Goal: Task Accomplishment & Management: Use online tool/utility

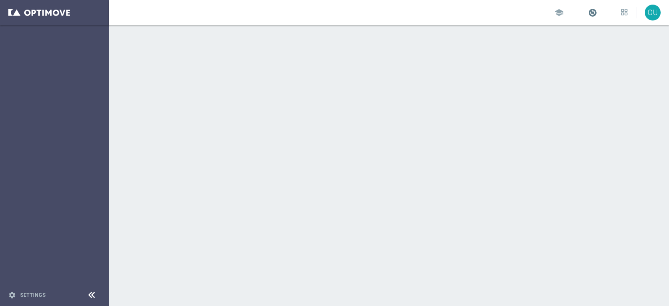
click at [591, 12] on span at bounding box center [592, 12] width 9 height 9
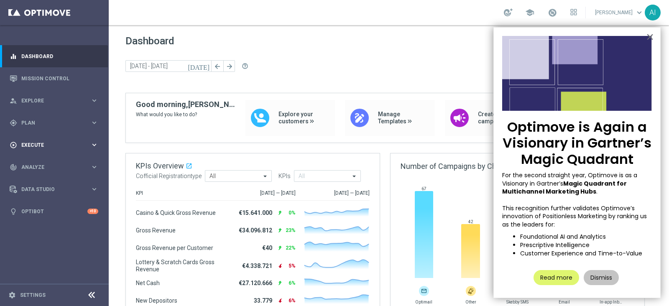
click at [78, 144] on span "Execute" at bounding box center [55, 145] width 69 height 5
click at [47, 124] on span "Plan" at bounding box center [55, 122] width 69 height 5
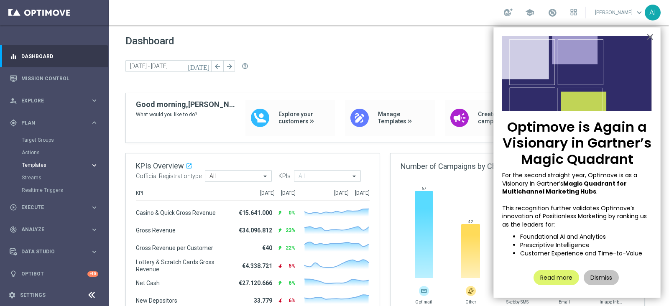
click at [51, 166] on span "Templates" at bounding box center [52, 165] width 60 height 5
click at [50, 179] on link "Optimail" at bounding box center [56, 177] width 61 height 7
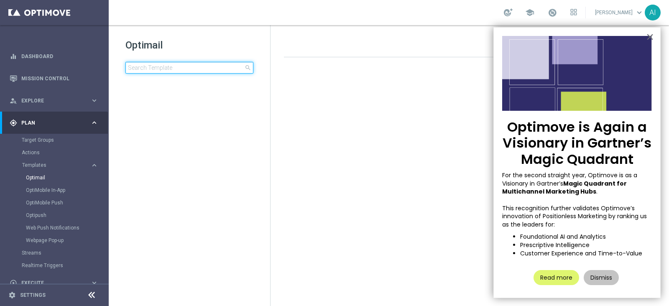
click at [151, 67] on input at bounding box center [190, 68] width 128 height 12
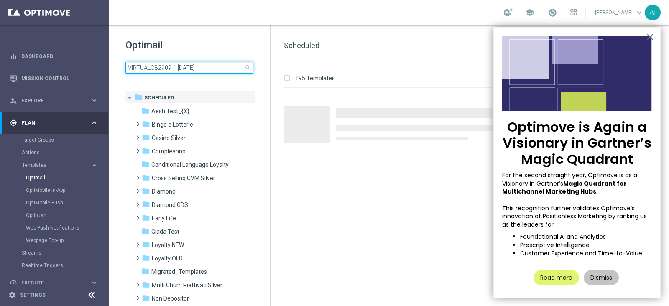
type input "VIRTUALCB2909-1 29.09.2025"
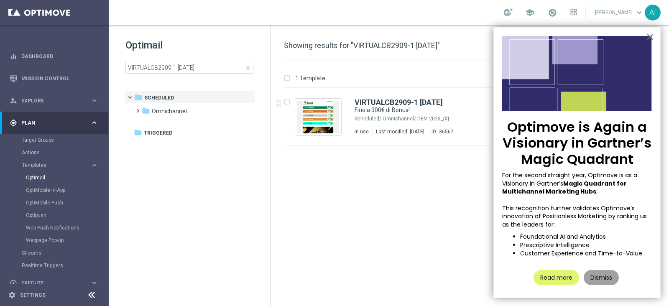
click at [605, 274] on button "Dismiss" at bounding box center [601, 277] width 35 height 15
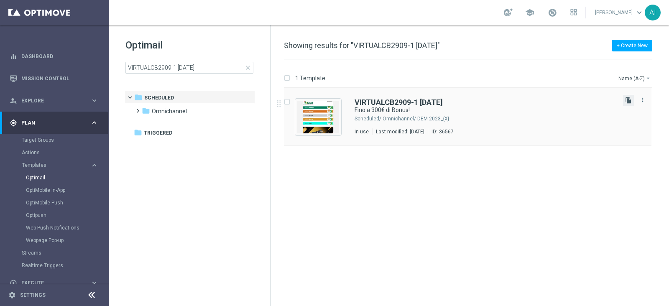
click at [628, 99] on icon "file_copy" at bounding box center [628, 100] width 7 height 7
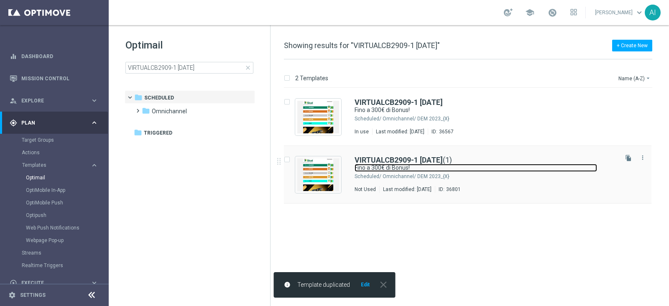
click at [495, 171] on link "Fino a 300€ di Bonus!" at bounding box center [476, 168] width 243 height 8
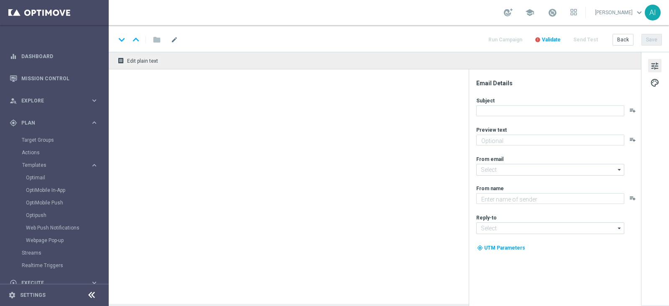
type textarea "Scopri cosa ti abbiamo riservato"
type input "[EMAIL_ADDRESS][DOMAIN_NAME]"
type textarea "Sisal"
type input "[EMAIL_ADDRESS][DOMAIN_NAME]"
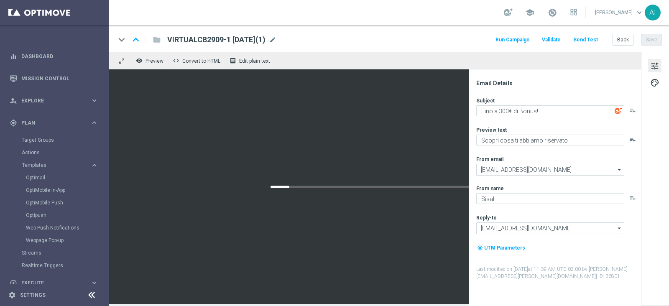
click at [210, 39] on span "VIRTUALCB2909-1 29.09.2025(1)" at bounding box center [216, 40] width 98 height 10
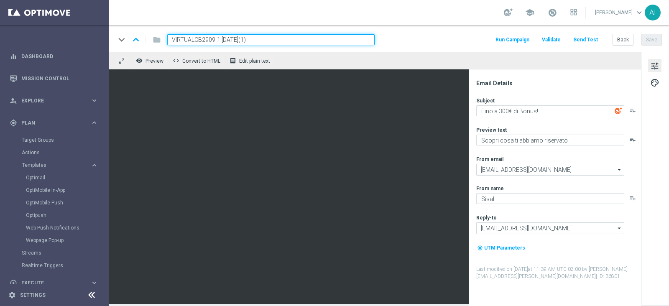
click at [205, 39] on input "VIRTUALCB2909-1 29.09.2025(1)" at bounding box center [271, 39] width 208 height 11
type input "VIRTUALCB0710-1 07.10.2025"
click at [646, 38] on button "Save" at bounding box center [652, 40] width 21 height 12
drag, startPoint x: 272, startPoint y: 41, endPoint x: 87, endPoint y: 33, distance: 184.7
click at [89, 34] on main "equalizer Dashboard Mission Control" at bounding box center [334, 153] width 669 height 306
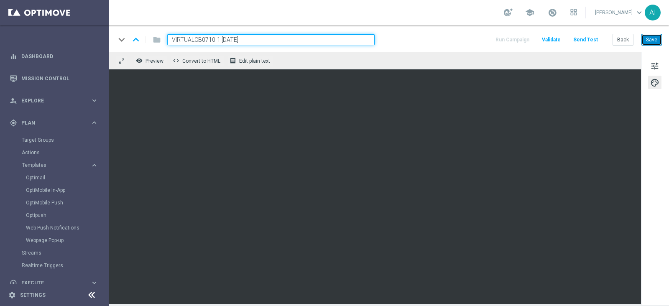
click at [659, 38] on button "Save" at bounding box center [652, 40] width 21 height 12
click at [657, 39] on button "Save" at bounding box center [652, 40] width 21 height 12
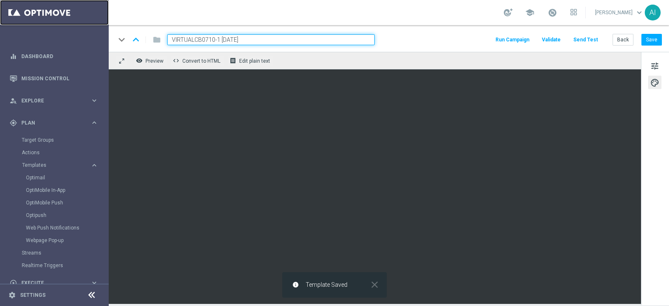
click at [17, 10] on link at bounding box center [54, 12] width 109 height 25
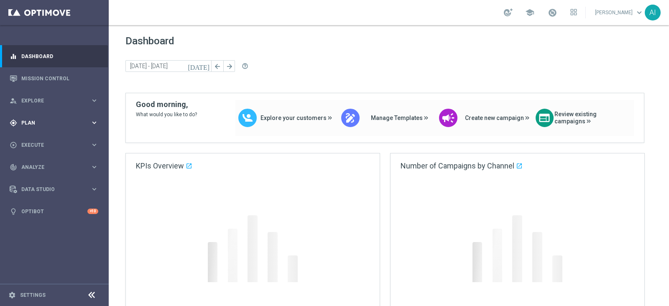
click at [44, 124] on span "Plan" at bounding box center [55, 122] width 69 height 5
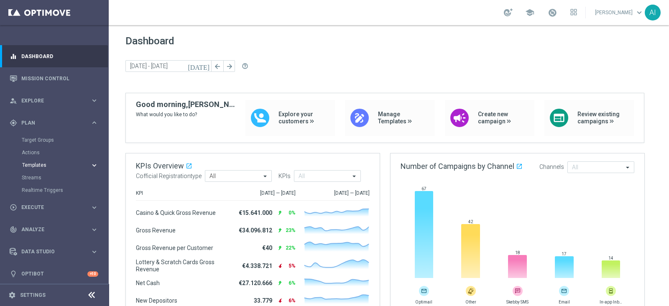
click at [38, 164] on span "Templates" at bounding box center [52, 165] width 60 height 5
click at [39, 179] on link "Optimail" at bounding box center [56, 177] width 61 height 7
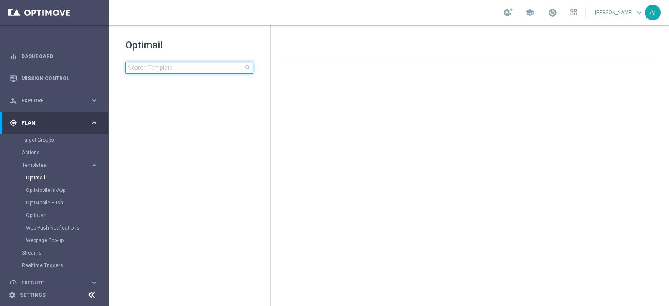
click at [159, 69] on input at bounding box center [190, 68] width 128 height 12
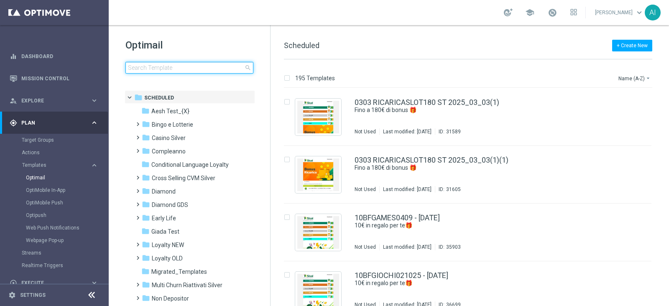
type input "CASINOCB06-3 - 06.10.2025"
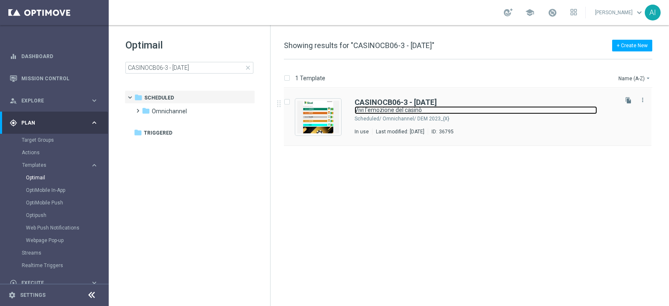
click at [530, 110] on link "Vivi l'emozione del casinò" at bounding box center [476, 110] width 243 height 8
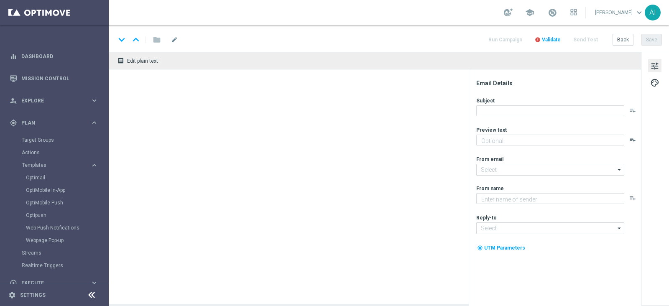
type textarea "Fino a 200€ di Bonus!"
type input "newsletter@comunicazioni.sisal.it"
type textarea "Sisal"
type input "info@sisal.it"
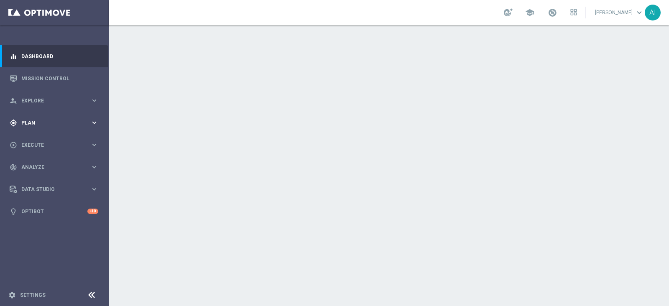
click at [21, 120] on span "Plan" at bounding box center [55, 122] width 69 height 5
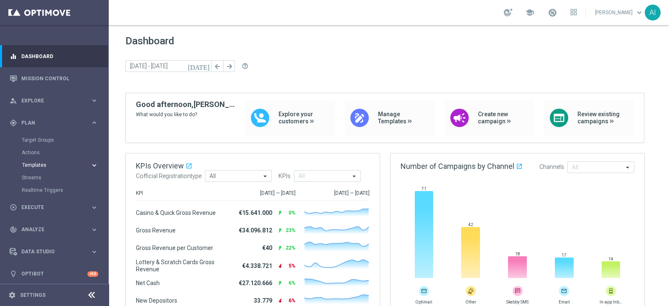
click at [53, 164] on span "Templates" at bounding box center [52, 165] width 60 height 5
click at [40, 174] on link "Optimail" at bounding box center [56, 177] width 61 height 7
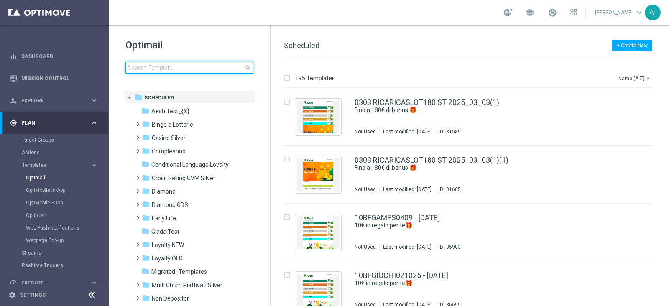
click at [145, 66] on input at bounding box center [190, 68] width 128 height 12
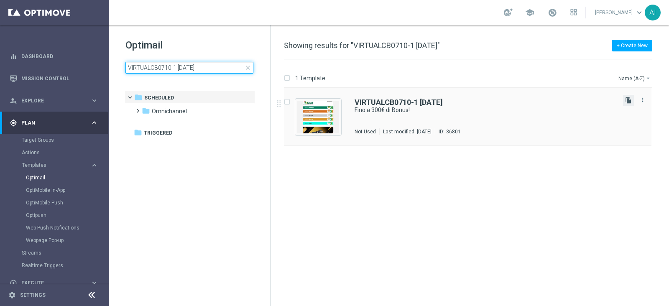
type input "VIRTUALCB0710-1 07.10.2025"
click at [628, 97] on icon "file_copy" at bounding box center [628, 100] width 7 height 7
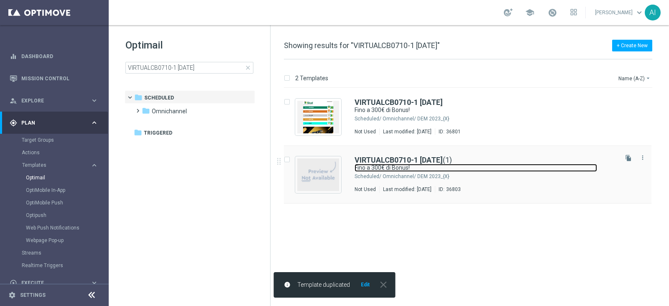
click at [497, 172] on link "Fino a 300€ di Bonus!" at bounding box center [476, 168] width 243 height 8
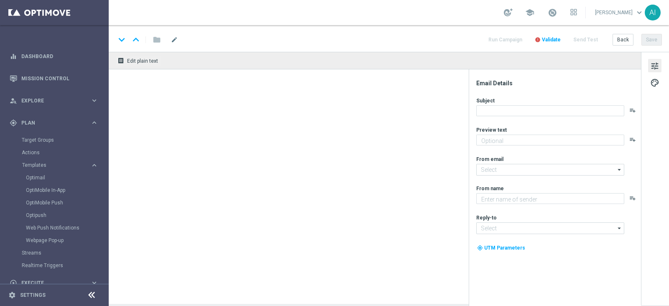
type textarea "Scopri cosa ti abbiamo riservato"
type input "[EMAIL_ADDRESS][DOMAIN_NAME]"
type textarea "Sisal"
type input "[EMAIL_ADDRESS][DOMAIN_NAME]"
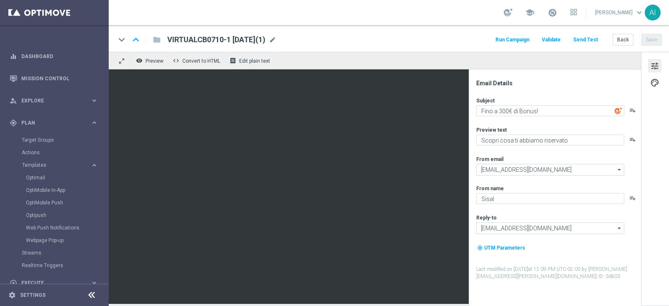
click at [229, 39] on span "VIRTUALCB0710-1 07.10.2025(1)" at bounding box center [216, 40] width 98 height 10
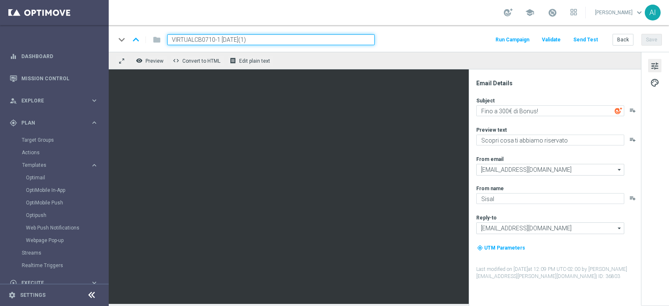
click at [217, 40] on input "VIRTUALCB0710-1 07.10.2025(1)" at bounding box center [271, 39] width 208 height 11
click at [266, 43] on input "VIRTUALCB0710-2 [DATE](1)" at bounding box center [271, 39] width 208 height 11
type input "VIRTUALCB0710-2 [DATE]"
click at [651, 36] on button "Save" at bounding box center [652, 40] width 21 height 12
drag, startPoint x: 254, startPoint y: 39, endPoint x: 67, endPoint y: 39, distance: 186.2
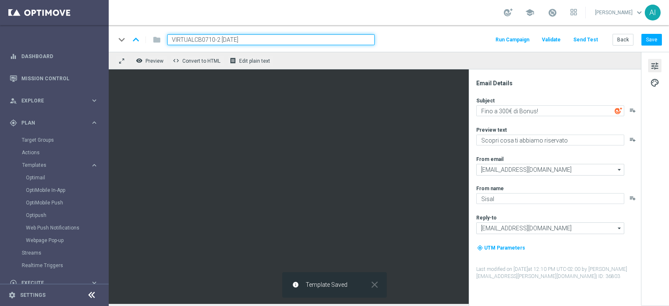
click at [69, 39] on main "equalizer Dashboard Mission Control" at bounding box center [334, 153] width 669 height 306
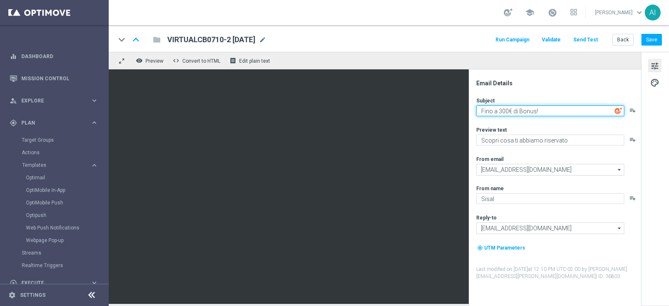
click at [501, 112] on textarea "Fino a 300€ di Bonus!" at bounding box center [551, 110] width 148 height 11
type textarea "Fino a 200€ di Bonus!"
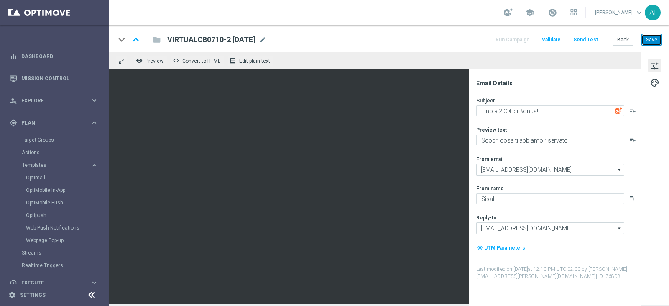
click at [656, 41] on button "Save" at bounding box center [652, 40] width 21 height 12
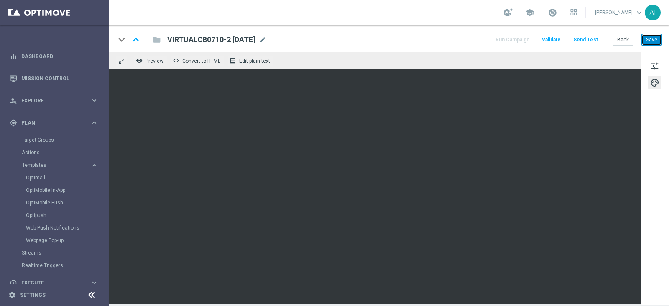
click at [651, 38] on button "Save" at bounding box center [652, 40] width 21 height 12
click at [655, 41] on button "Save" at bounding box center [652, 40] width 21 height 12
click at [245, 38] on span "VIRTUALCB0710-2 [DATE]" at bounding box center [211, 40] width 88 height 10
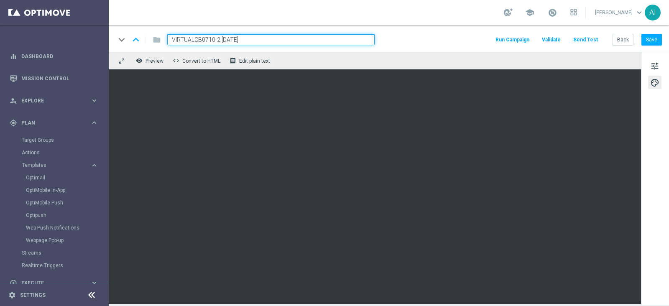
click at [420, 14] on div "school Antonio Iacovone keyboard_arrow_down AI" at bounding box center [389, 12] width 561 height 25
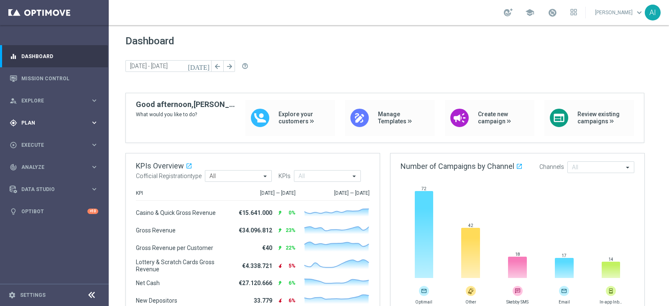
click at [56, 125] on div "gps_fixed Plan" at bounding box center [50, 123] width 81 height 8
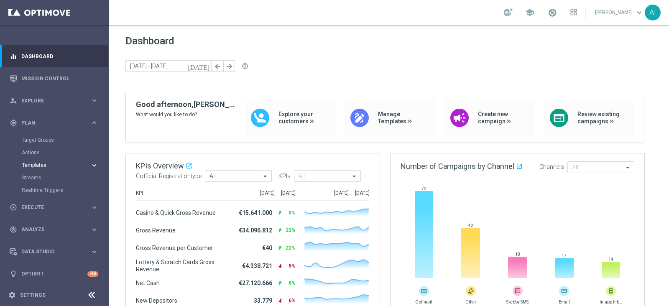
click at [59, 163] on span "Templates" at bounding box center [52, 165] width 60 height 5
click at [37, 174] on div "Optimail" at bounding box center [67, 178] width 82 height 13
click at [35, 179] on link "Optimail" at bounding box center [56, 177] width 61 height 7
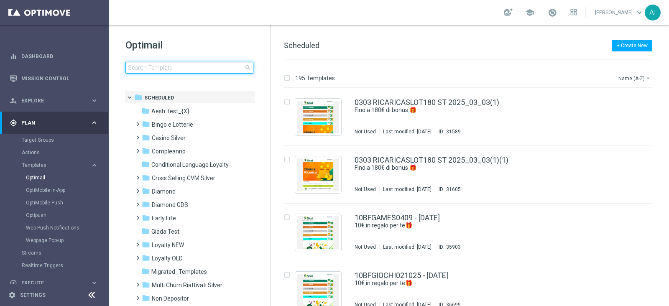
click at [172, 69] on input at bounding box center [190, 68] width 128 height 12
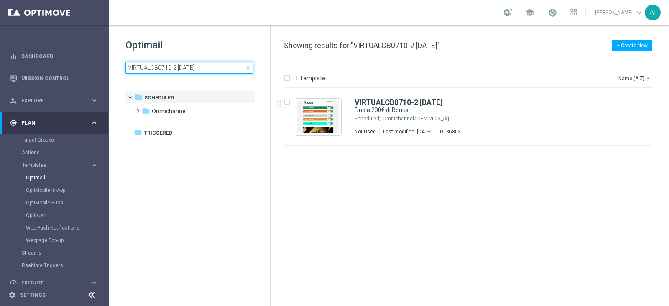
click at [172, 67] on input "VIRTUALCB0710-2 [DATE]" at bounding box center [190, 68] width 128 height 12
type input "VIRTUALCB0710-2 [DATE]"
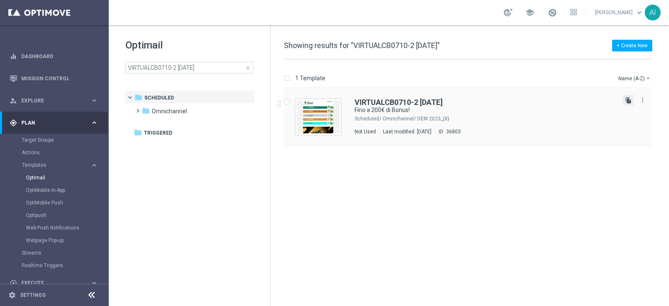
click at [627, 100] on icon "file_copy" at bounding box center [628, 100] width 7 height 7
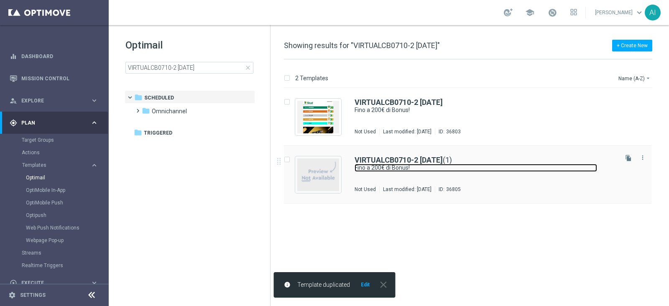
click at [531, 168] on link "Fino a 200€ di Bonus!" at bounding box center [476, 168] width 243 height 8
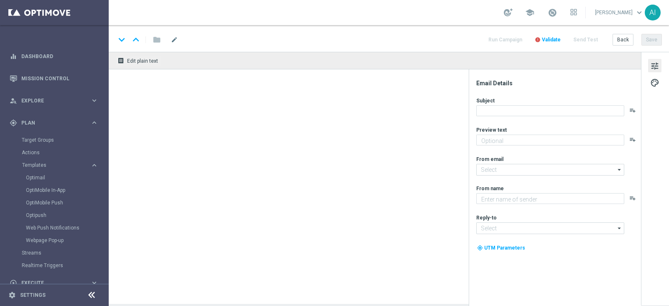
type textarea "Scopri cosa ti abbiamo riservato"
type input "[EMAIL_ADDRESS][DOMAIN_NAME]"
type textarea "Sisal"
type input "[EMAIL_ADDRESS][DOMAIN_NAME]"
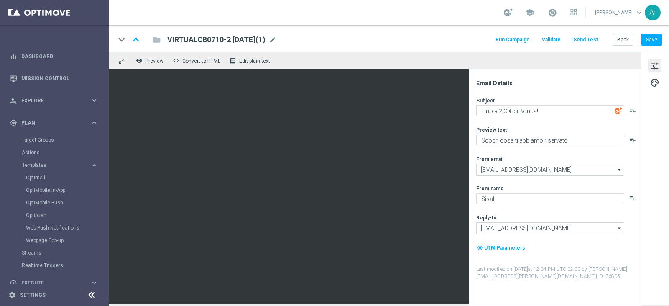
click at [228, 39] on span "VIRTUALCB0710-2 [DATE](1)" at bounding box center [216, 40] width 98 height 10
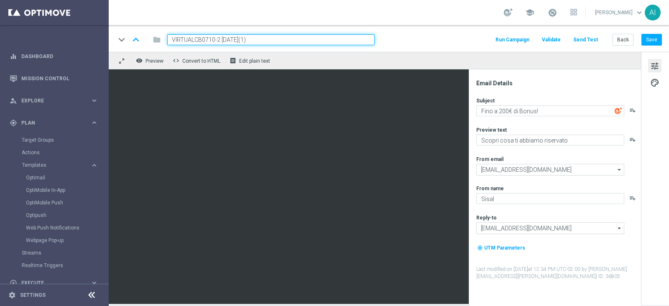
click at [215, 39] on input "VIRTUALCB0710-2 [DATE](1)" at bounding box center [271, 39] width 208 height 11
click at [215, 38] on input "VIRTUALCB0710-2 [DATE](1)" at bounding box center [271, 39] width 208 height 11
type input "VIRTUALCB0710-3 [DATE]"
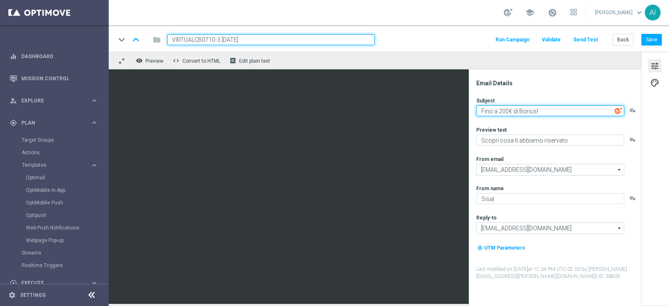
click at [500, 110] on textarea "Fino a 200€ di Bonus!" at bounding box center [551, 110] width 148 height 11
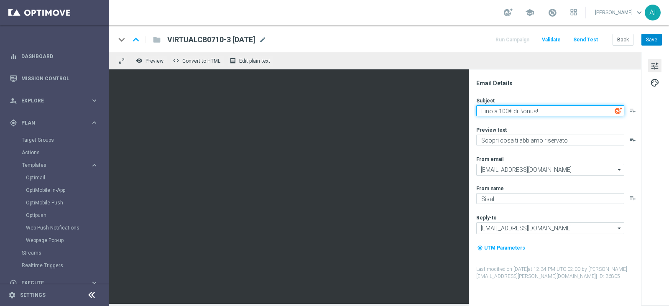
type textarea "Fino a 100€ di Bonus!"
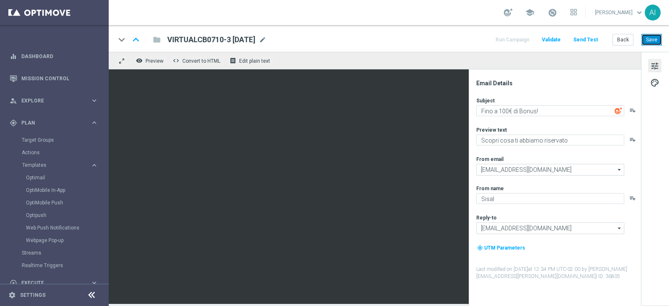
click at [649, 38] on button "Save" at bounding box center [652, 40] width 21 height 12
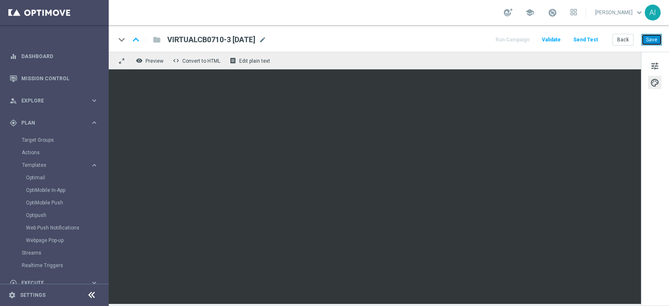
click at [652, 41] on button "Save" at bounding box center [652, 40] width 21 height 12
click at [550, 13] on span at bounding box center [552, 12] width 9 height 9
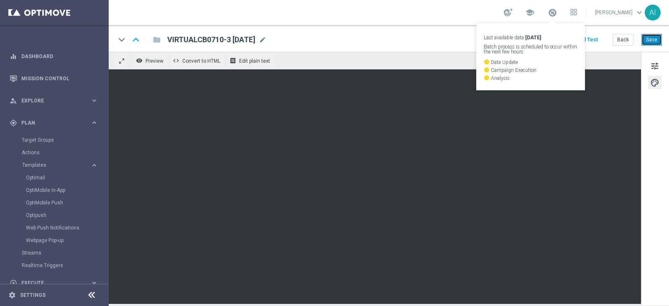
click at [648, 36] on button "Save" at bounding box center [652, 40] width 21 height 12
